Goal: Task Accomplishment & Management: Use online tool/utility

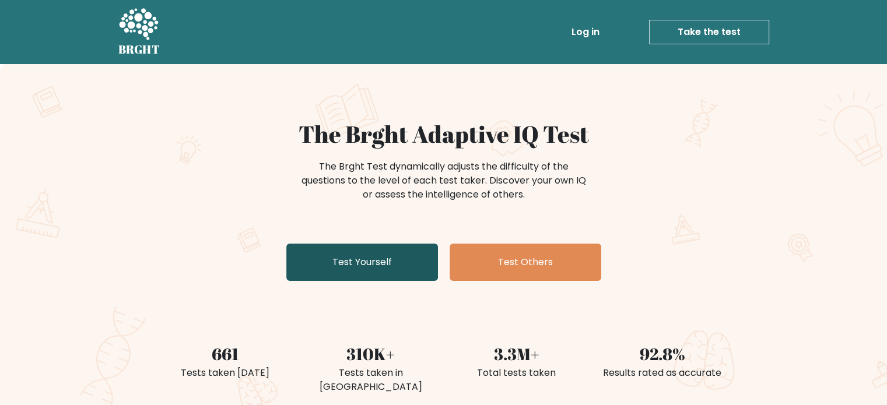
click at [334, 267] on link "Test Yourself" at bounding box center [362, 262] width 152 height 37
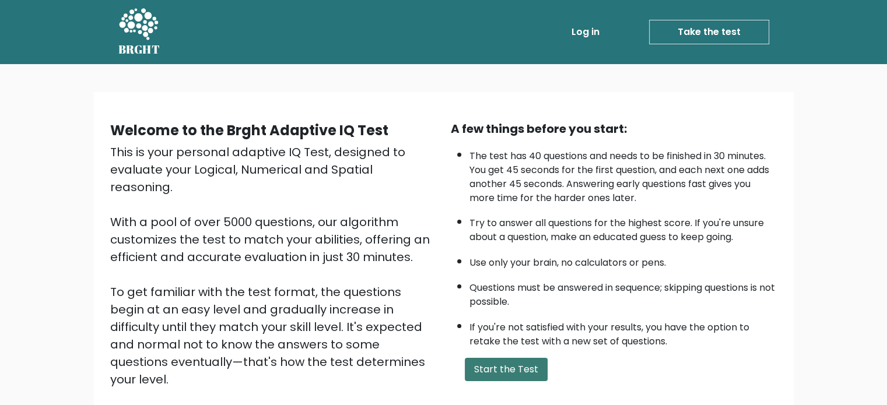
click at [519, 362] on button "Start the Test" at bounding box center [506, 369] width 83 height 23
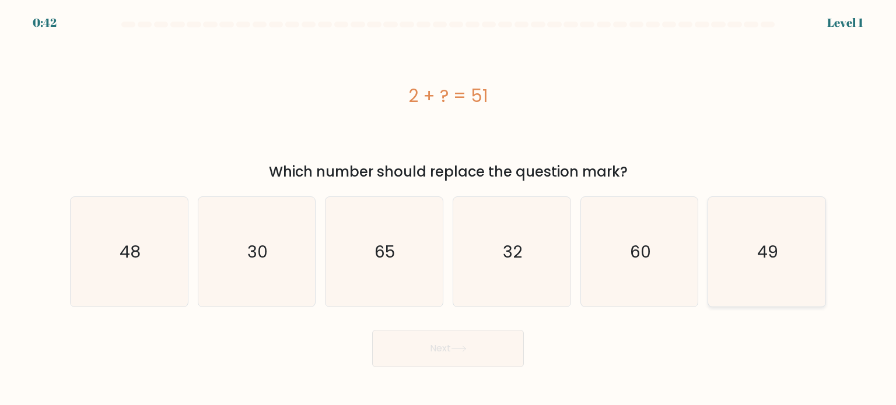
click at [794, 252] on icon "49" at bounding box center [767, 252] width 110 height 110
click at [449, 209] on input "f. 49" at bounding box center [448, 206] width 1 height 6
radio input "true"
click at [438, 352] on button "Next" at bounding box center [448, 348] width 152 height 37
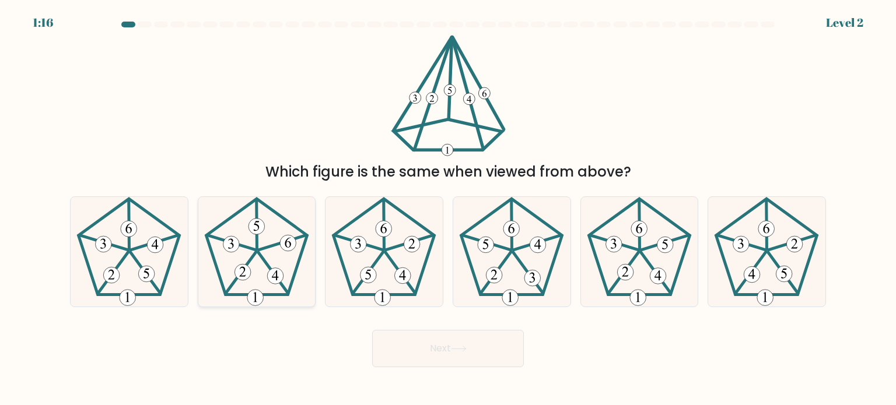
click at [259, 242] on icon at bounding box center [257, 252] width 110 height 110
click at [448, 209] on input "b." at bounding box center [448, 206] width 1 height 6
radio input "true"
click at [404, 341] on button "Next" at bounding box center [448, 348] width 152 height 37
